Goal: Information Seeking & Learning: Find specific fact

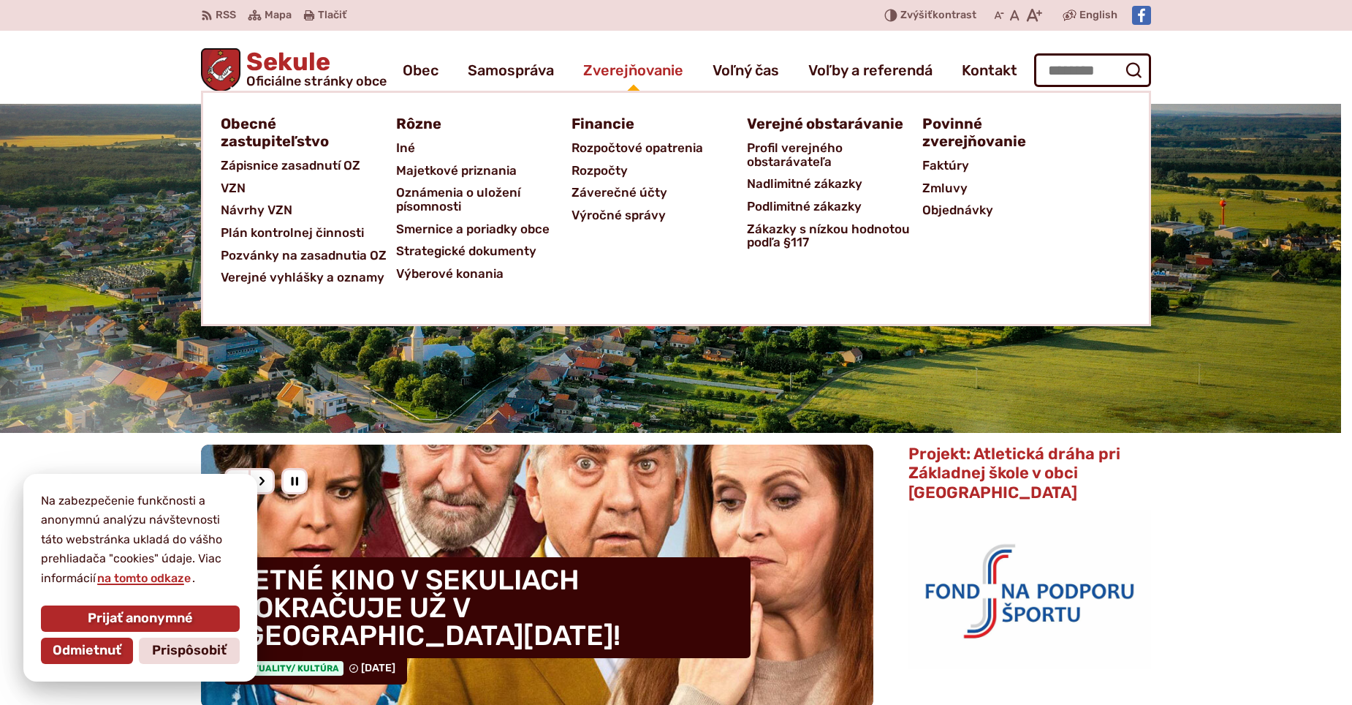
click at [642, 75] on span "Zverejňovanie" at bounding box center [633, 70] width 100 height 41
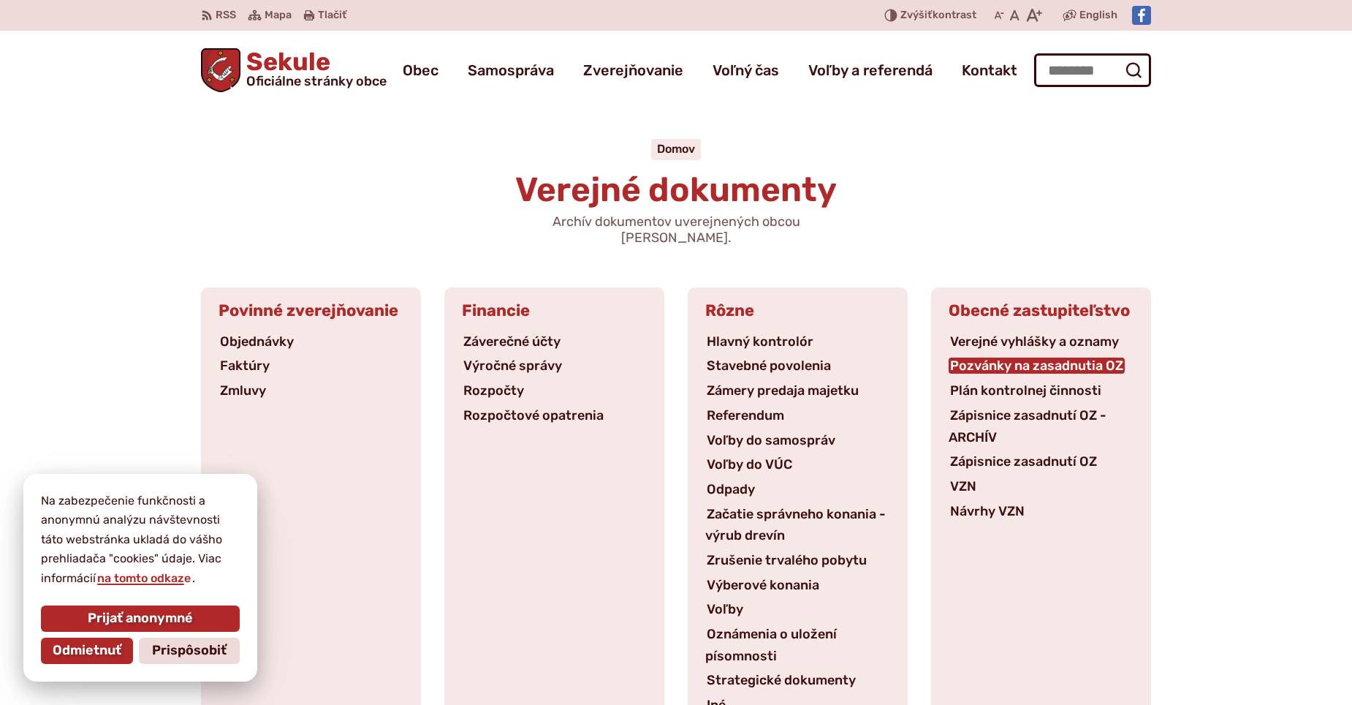
click at [990, 357] on link "Pozvánky na zasadnutia OZ" at bounding box center [1037, 365] width 176 height 16
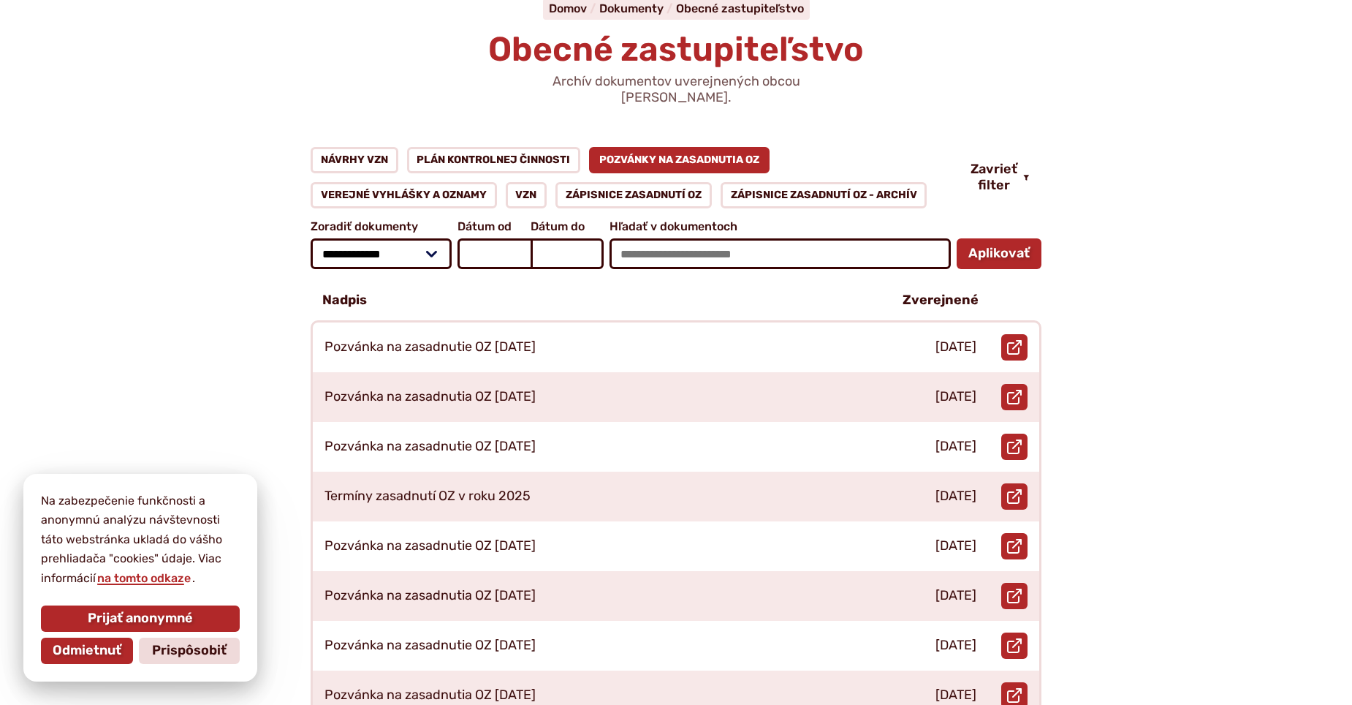
scroll to position [146, 0]
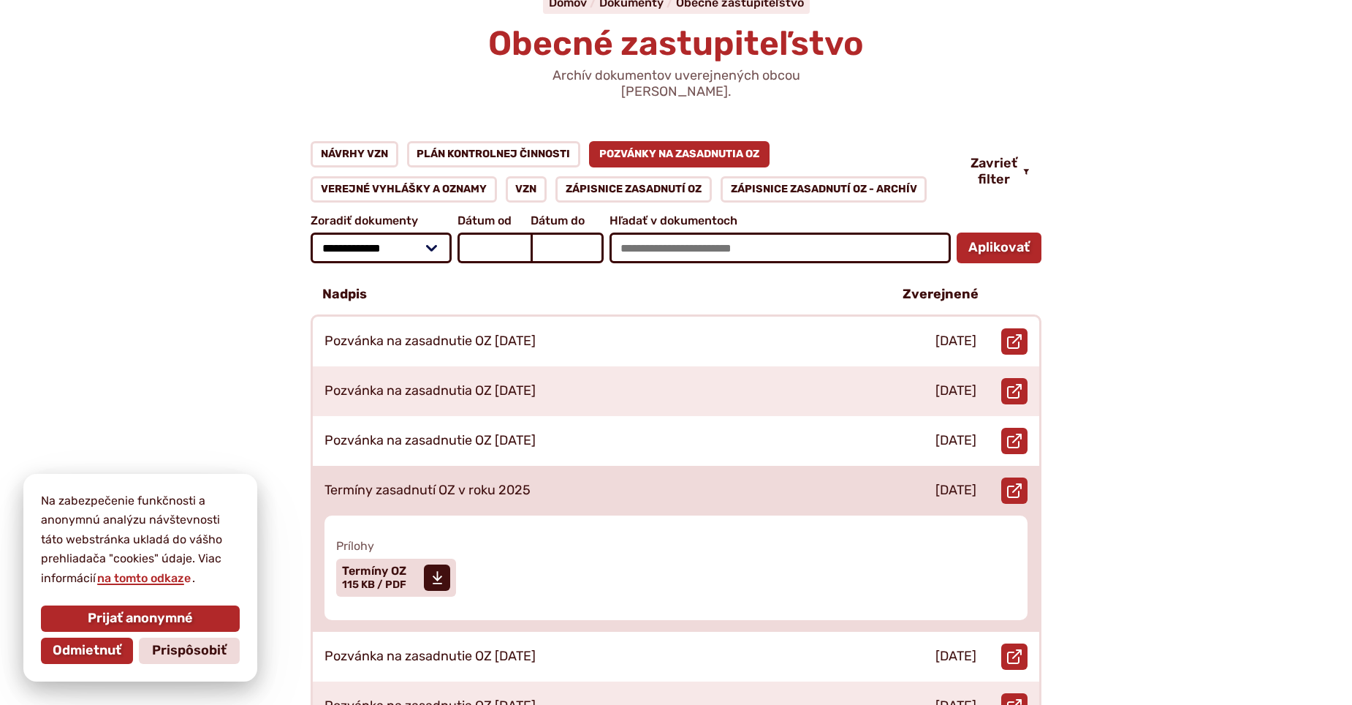
click at [395, 482] on p "Termíny zasadnutí OZ v roku 2025" at bounding box center [428, 490] width 206 height 16
click at [369, 565] on span "Termíny OZ" at bounding box center [374, 571] width 64 height 12
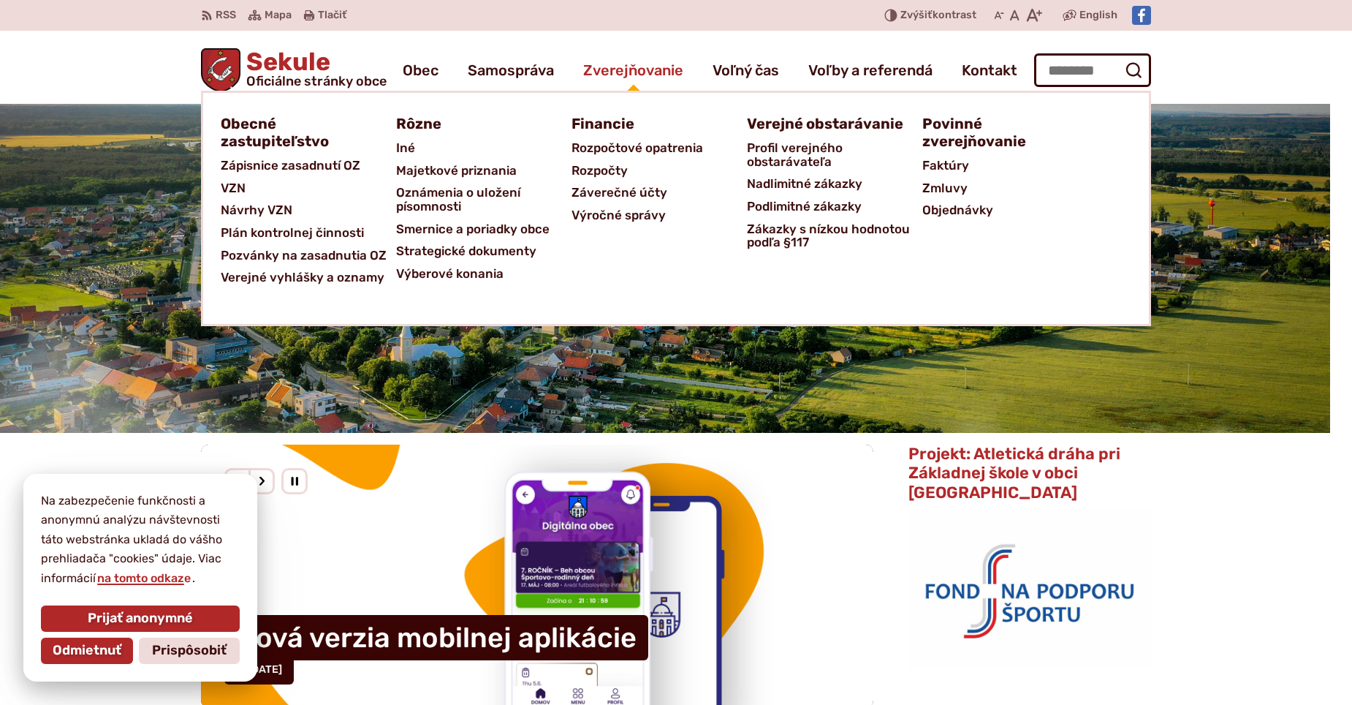
click at [653, 68] on span "Zverejňovanie" at bounding box center [633, 70] width 100 height 41
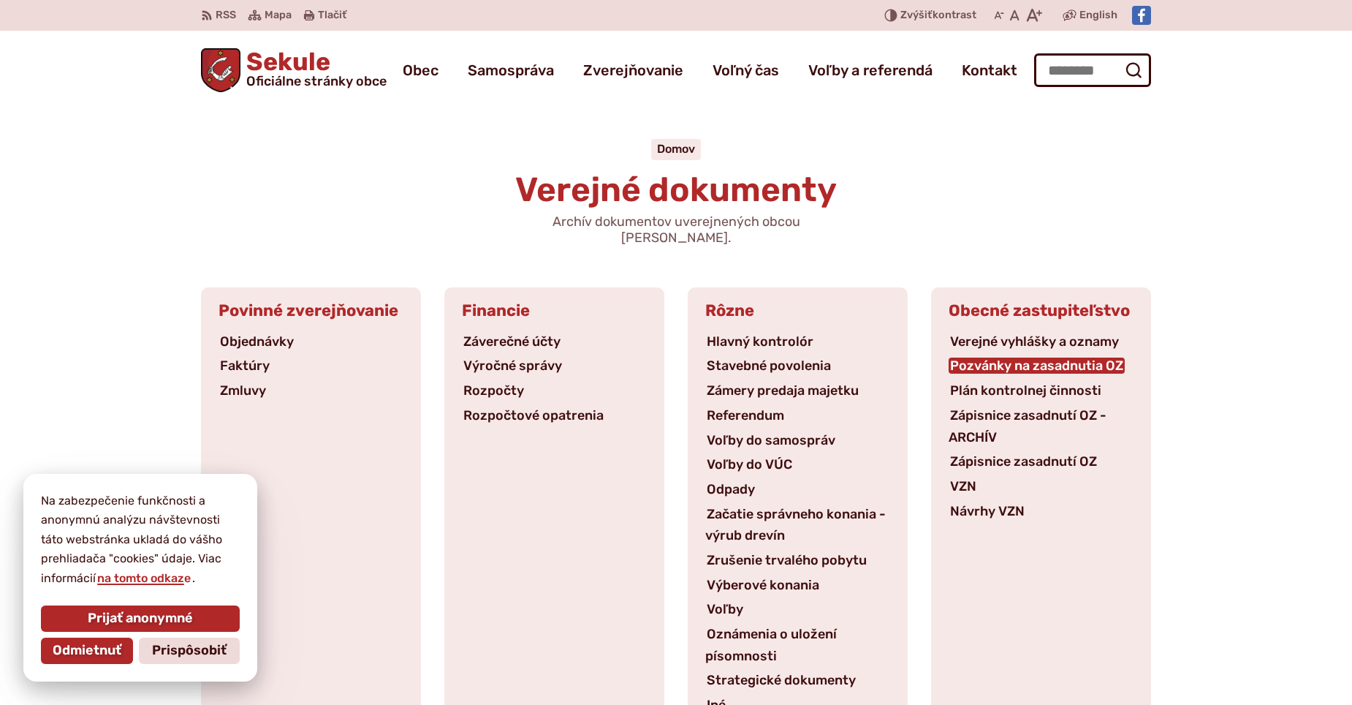
click at [1017, 357] on link "Pozvánky na zasadnutia OZ" at bounding box center [1037, 365] width 176 height 16
